Goal: Navigation & Orientation: Find specific page/section

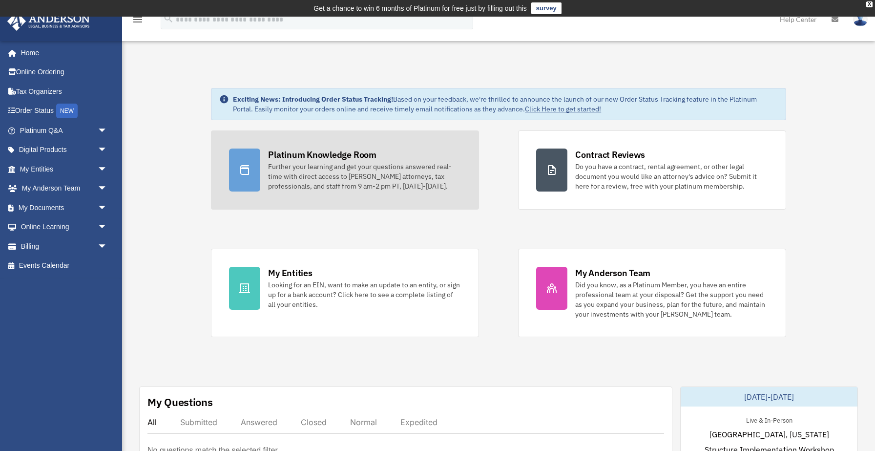
click at [293, 153] on div "Platinum Knowledge Room" at bounding box center [322, 155] width 108 height 12
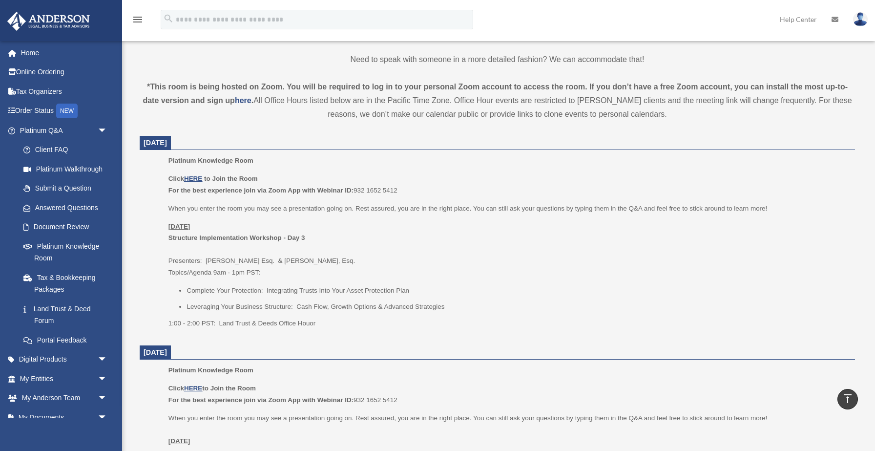
scroll to position [307, 0]
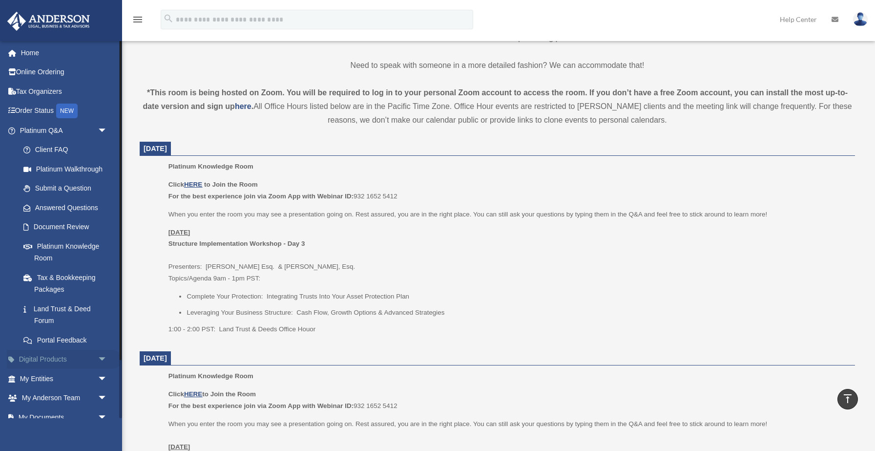
click at [67, 360] on link "Digital Products arrow_drop_down" at bounding box center [64, 360] width 115 height 20
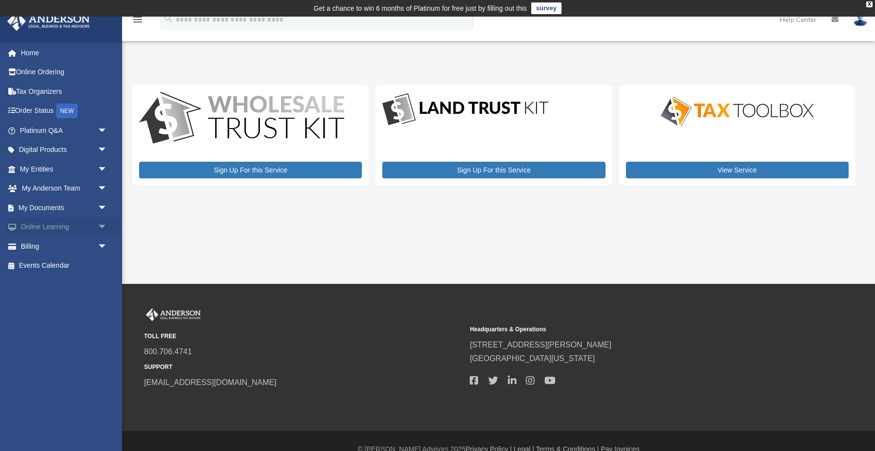
click at [99, 229] on span "arrow_drop_down" at bounding box center [108, 227] width 20 height 20
click at [66, 284] on link "Resources" at bounding box center [68, 285] width 108 height 20
